Goal: Check status: Check status

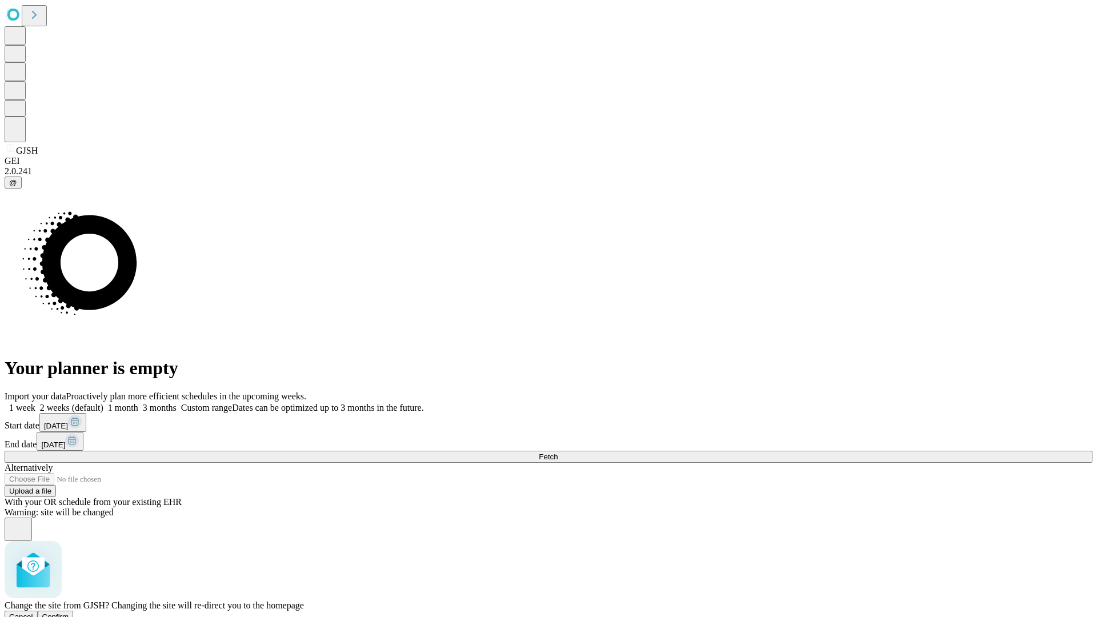
click at [69, 612] on span "Confirm" at bounding box center [55, 616] width 27 height 9
click at [35, 403] on label "1 week" at bounding box center [20, 408] width 31 height 10
click at [558, 452] on span "Fetch" at bounding box center [548, 456] width 19 height 9
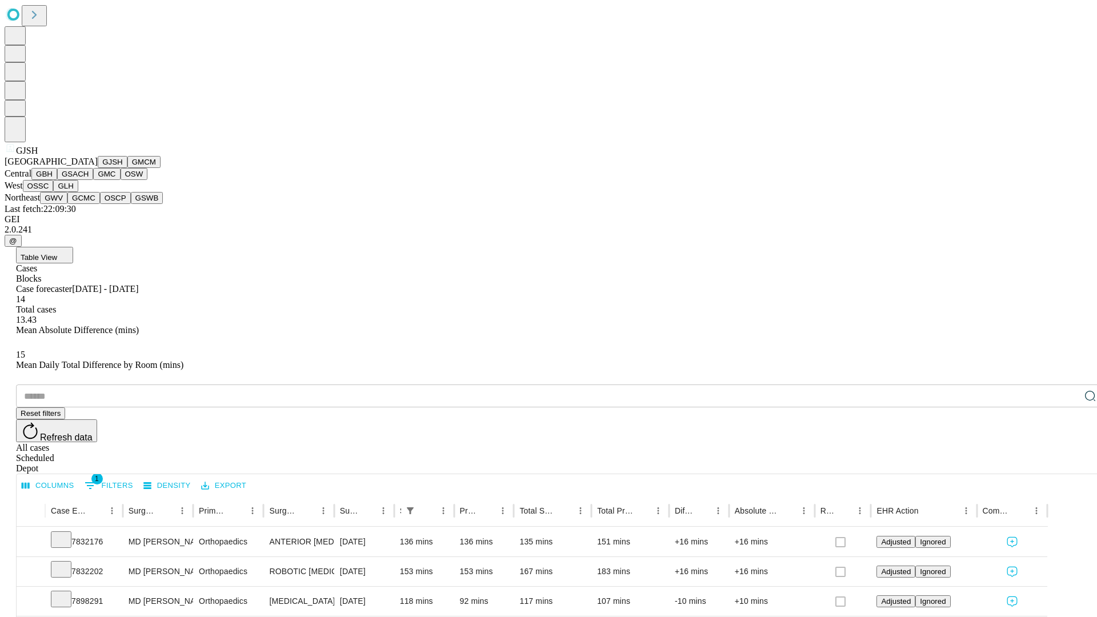
click at [127, 168] on button "GMCM" at bounding box center [143, 162] width 33 height 12
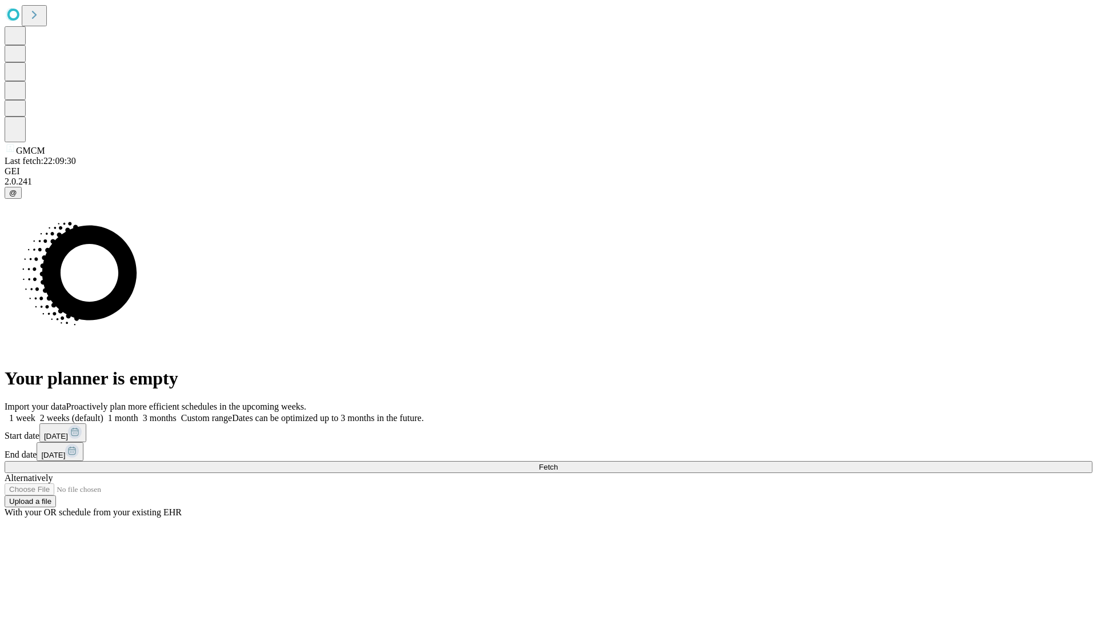
click at [35, 413] on label "1 week" at bounding box center [20, 418] width 31 height 10
click at [558, 463] on span "Fetch" at bounding box center [548, 467] width 19 height 9
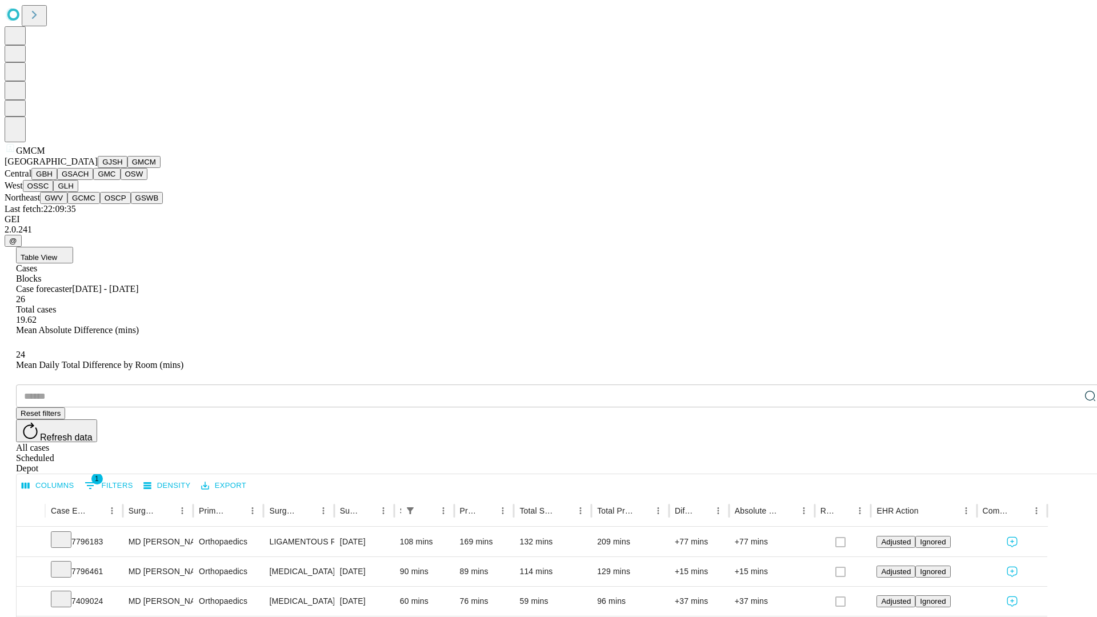
click at [57, 180] on button "GBH" at bounding box center [44, 174] width 26 height 12
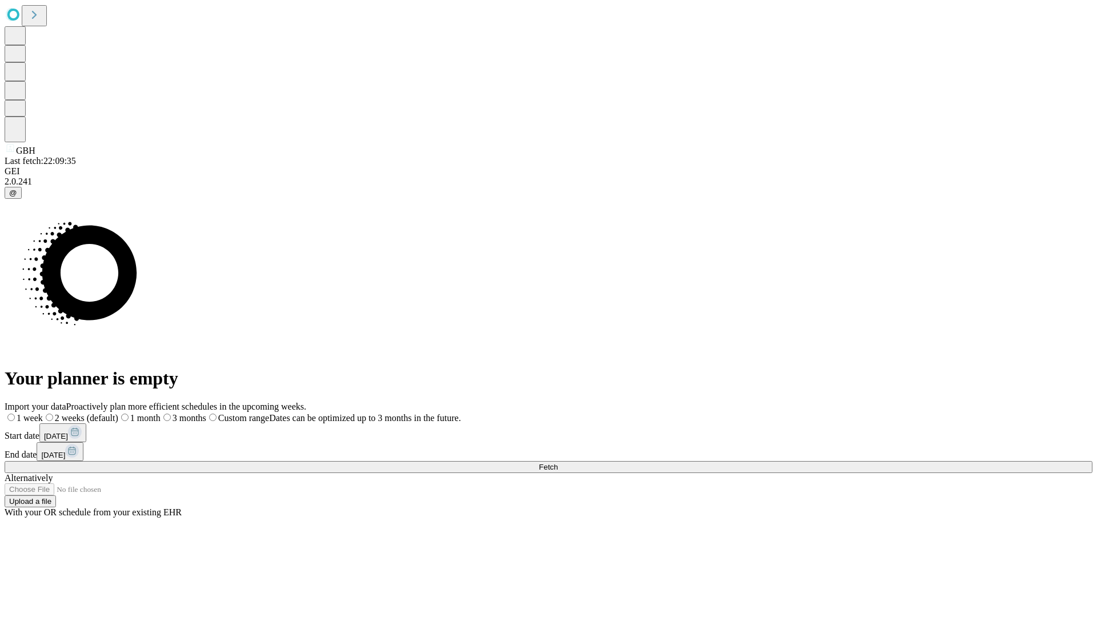
click at [43, 413] on label "1 week" at bounding box center [24, 418] width 38 height 10
click at [558, 463] on span "Fetch" at bounding box center [548, 467] width 19 height 9
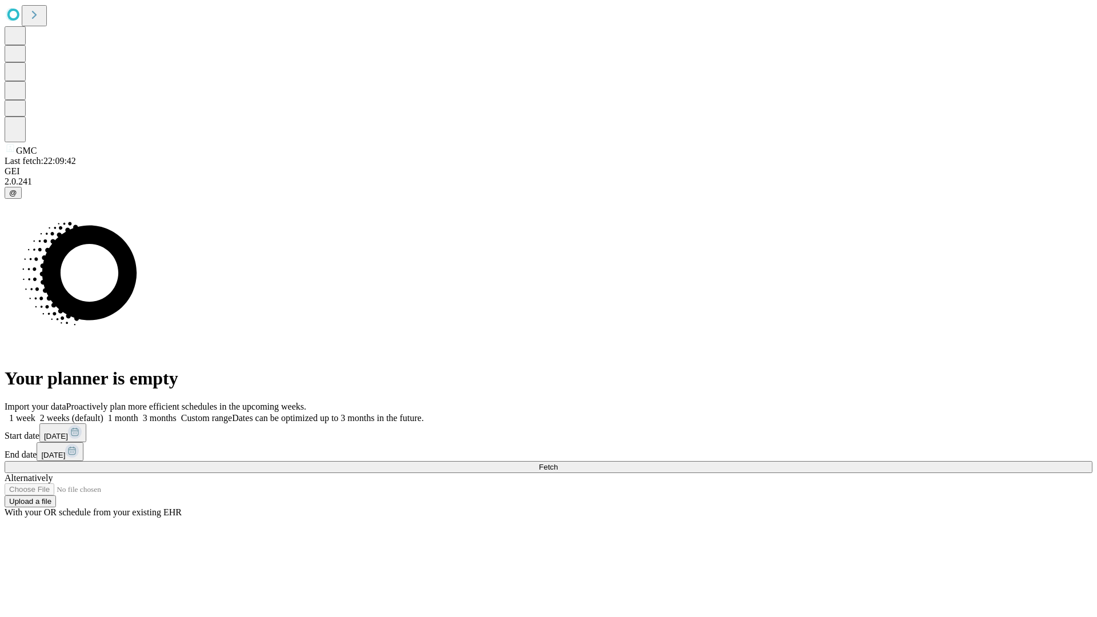
click at [35, 413] on label "1 week" at bounding box center [20, 418] width 31 height 10
click at [558, 463] on span "Fetch" at bounding box center [548, 467] width 19 height 9
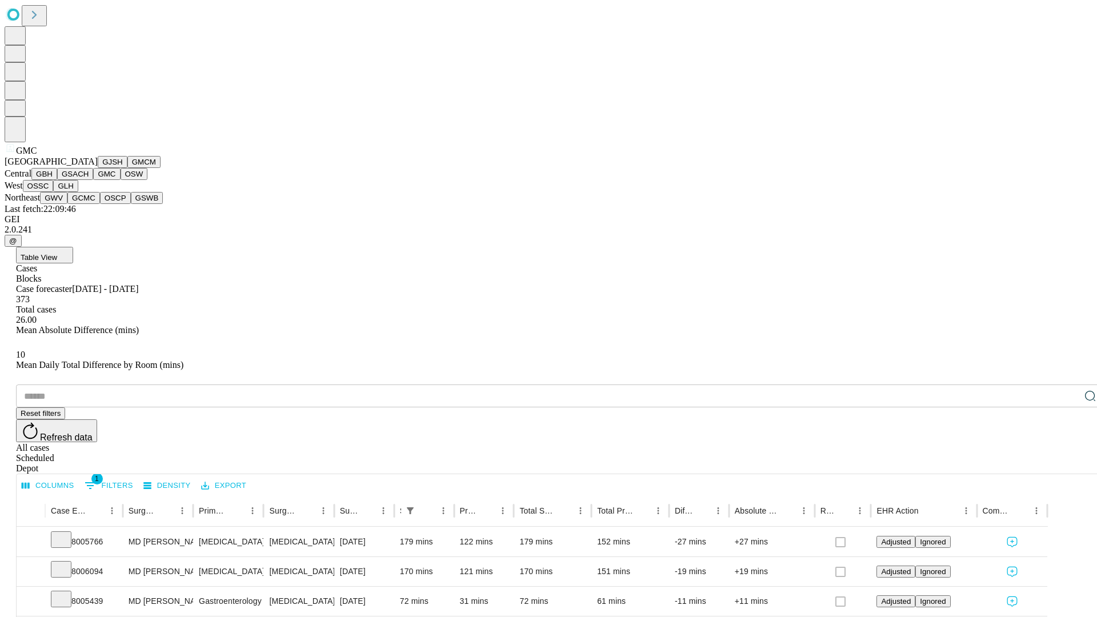
click at [121, 180] on button "OSW" at bounding box center [134, 174] width 27 height 12
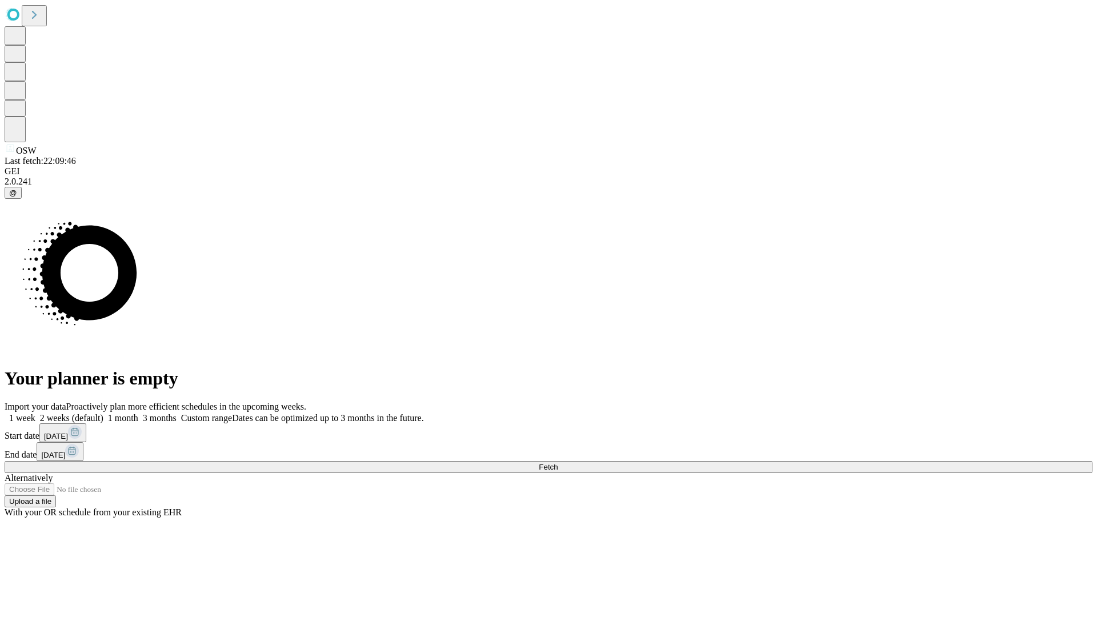
click at [35, 413] on label "1 week" at bounding box center [20, 418] width 31 height 10
click at [558, 463] on span "Fetch" at bounding box center [548, 467] width 19 height 9
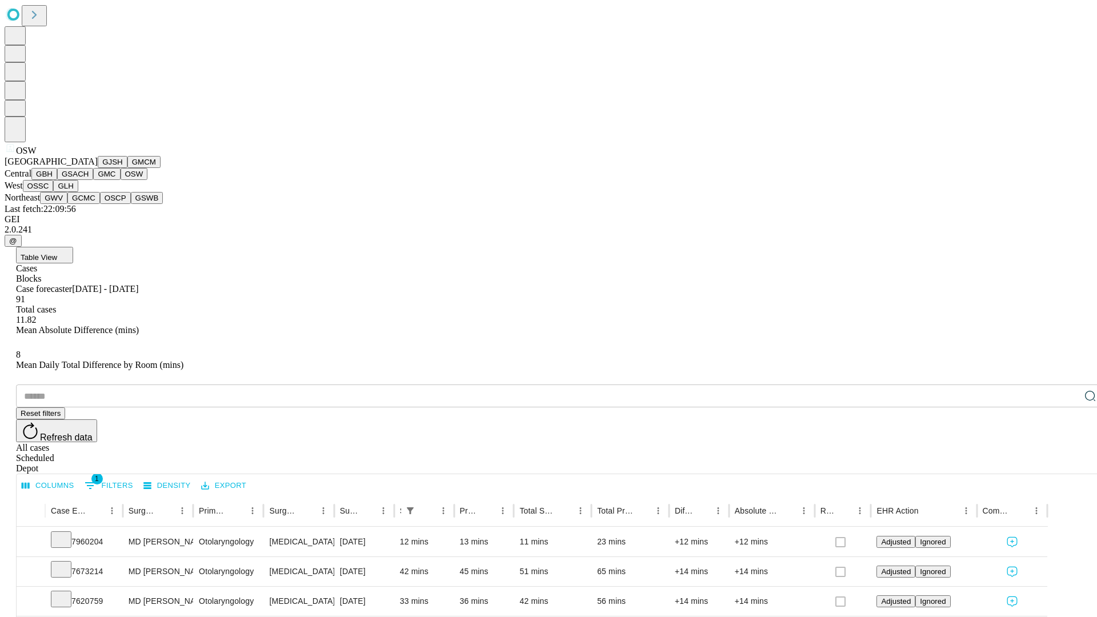
click at [54, 192] on button "OSSC" at bounding box center [38, 186] width 31 height 12
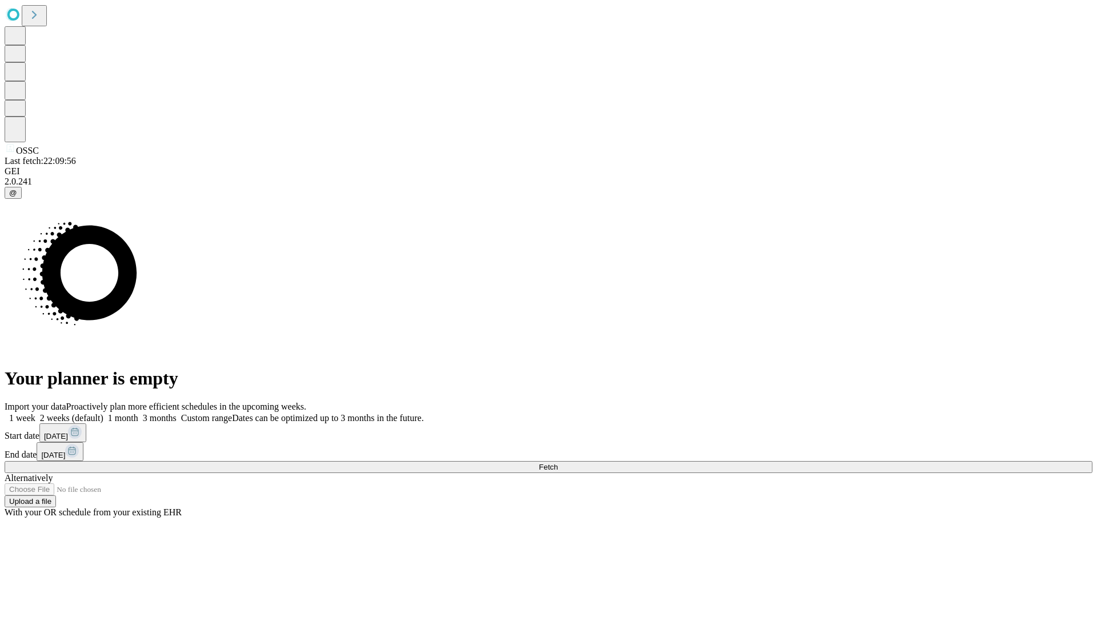
click at [35, 413] on label "1 week" at bounding box center [20, 418] width 31 height 10
click at [558, 463] on span "Fetch" at bounding box center [548, 467] width 19 height 9
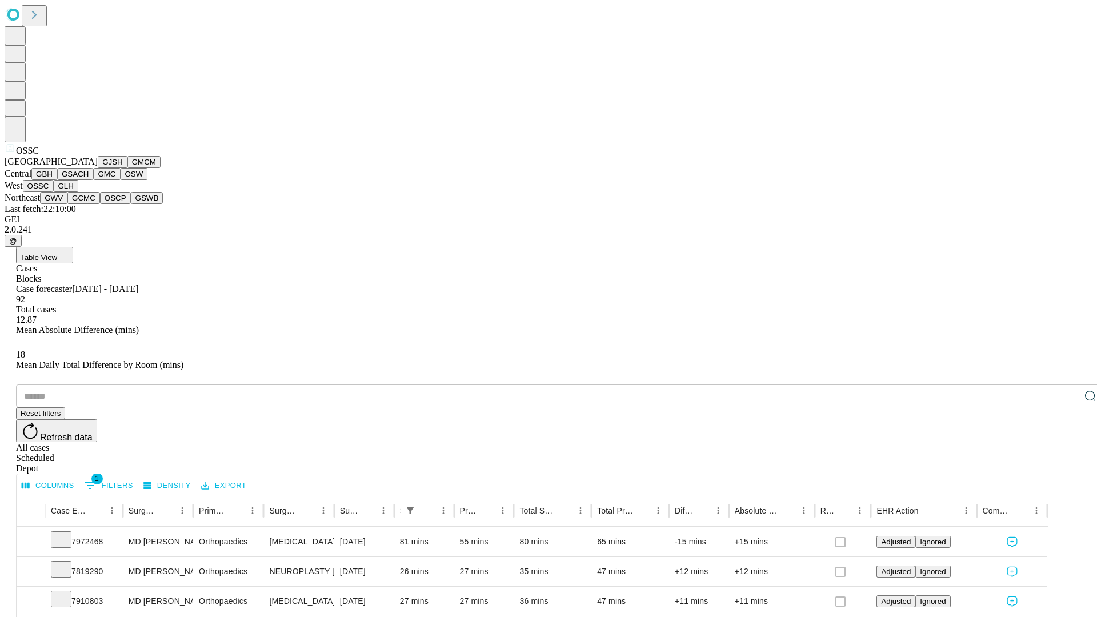
click at [78, 192] on button "GLH" at bounding box center [65, 186] width 25 height 12
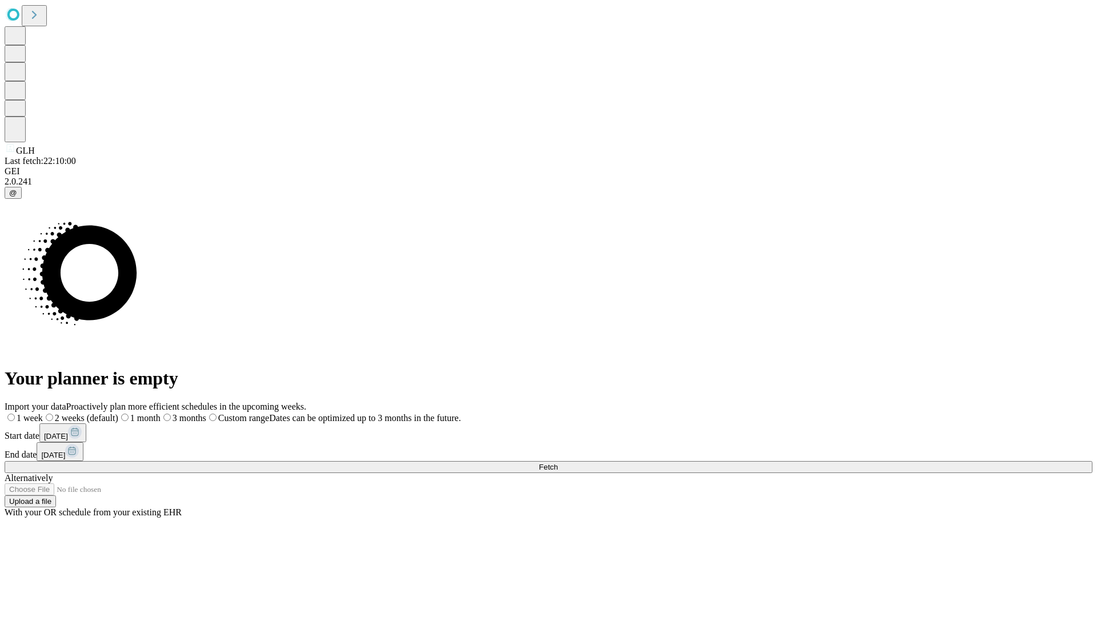
click at [43, 413] on label "1 week" at bounding box center [24, 418] width 38 height 10
click at [558, 463] on span "Fetch" at bounding box center [548, 467] width 19 height 9
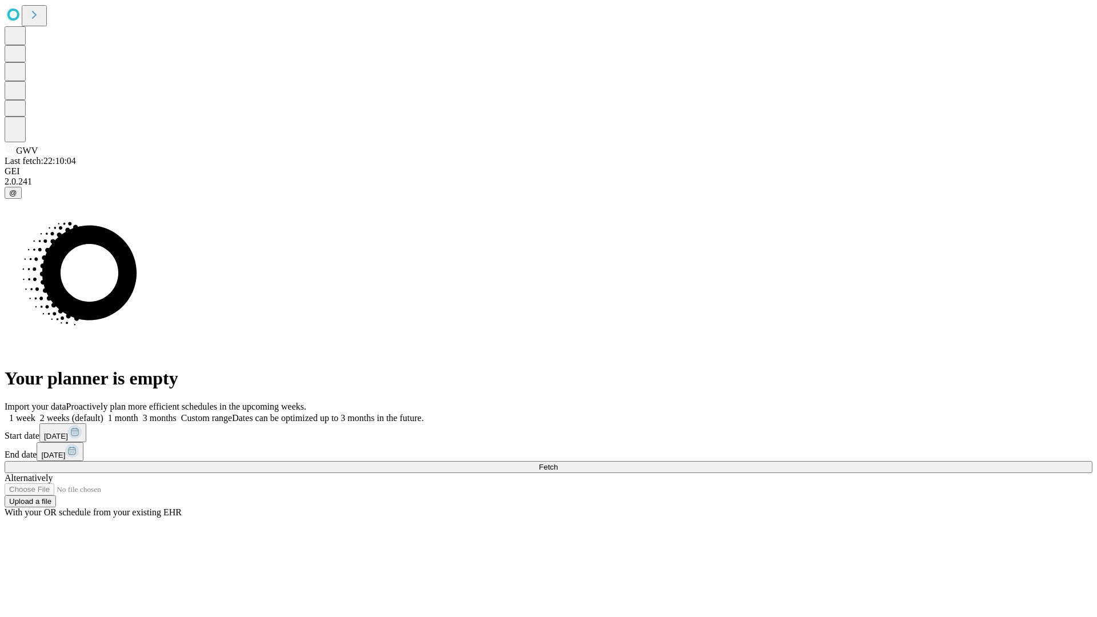
click at [35, 413] on label "1 week" at bounding box center [20, 418] width 31 height 10
click at [558, 463] on span "Fetch" at bounding box center [548, 467] width 19 height 9
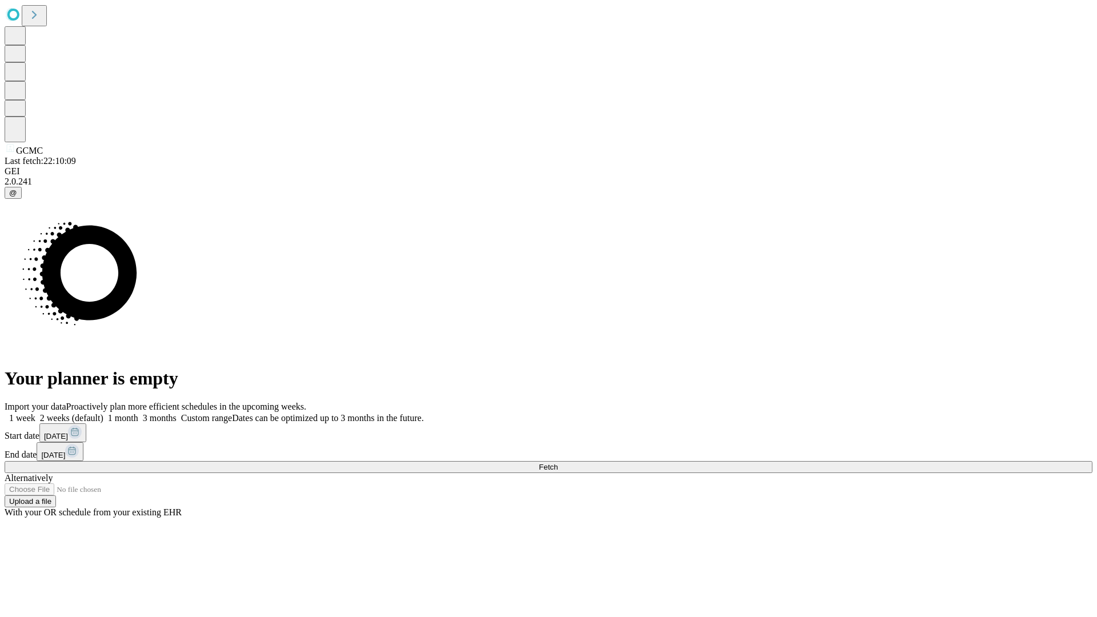
click at [35, 413] on label "1 week" at bounding box center [20, 418] width 31 height 10
click at [558, 463] on span "Fetch" at bounding box center [548, 467] width 19 height 9
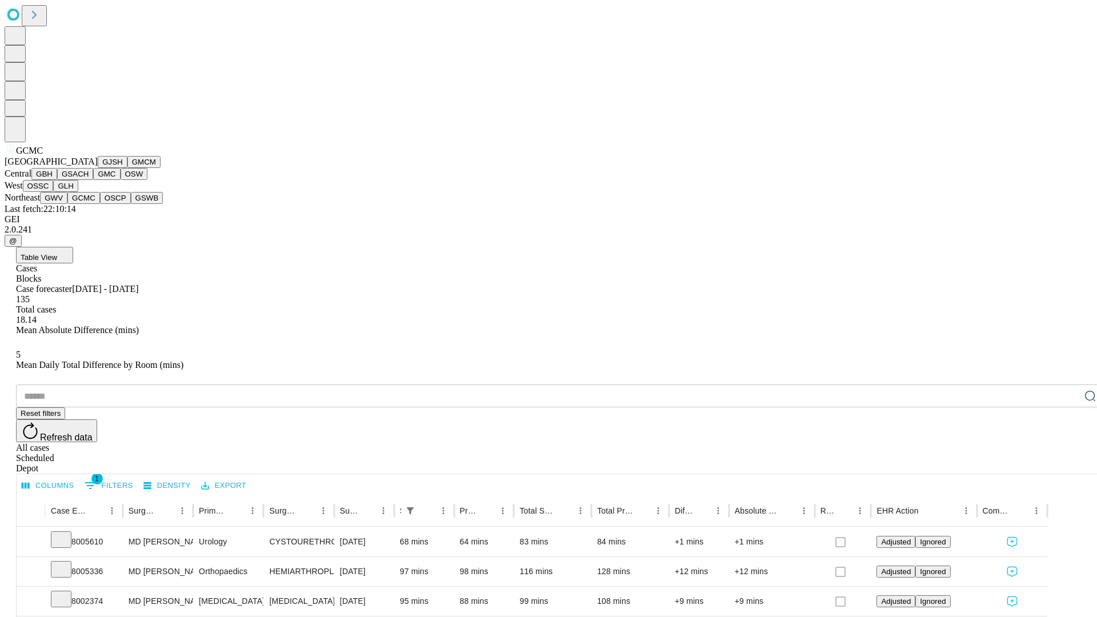
click at [100, 204] on button "OSCP" at bounding box center [115, 198] width 31 height 12
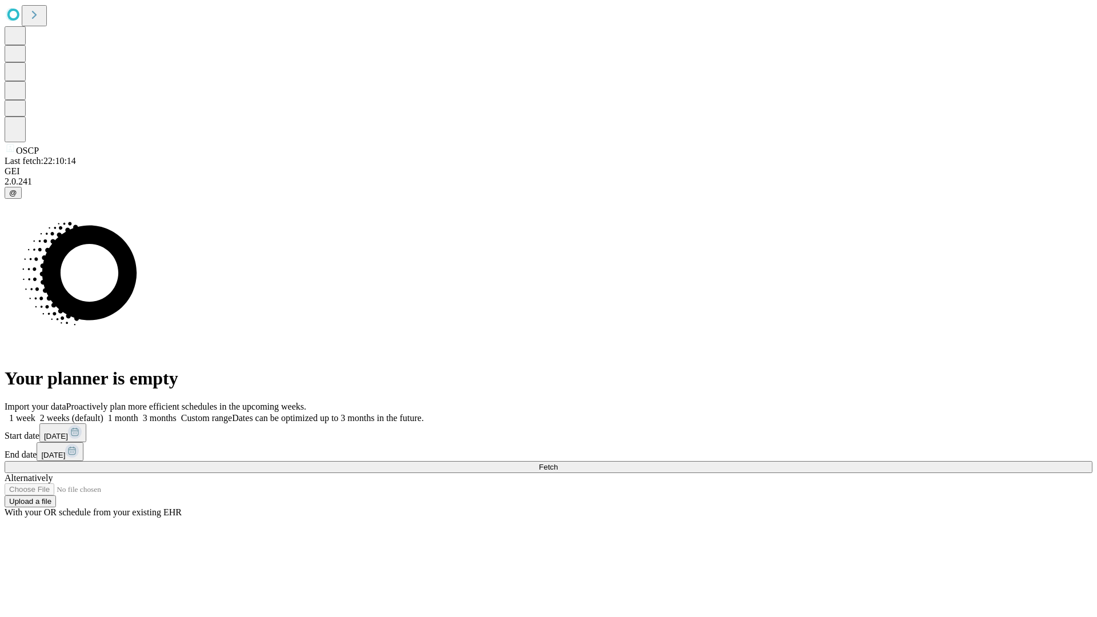
click at [35, 413] on label "1 week" at bounding box center [20, 418] width 31 height 10
click at [558, 463] on span "Fetch" at bounding box center [548, 467] width 19 height 9
